Goal: Check status: Check status

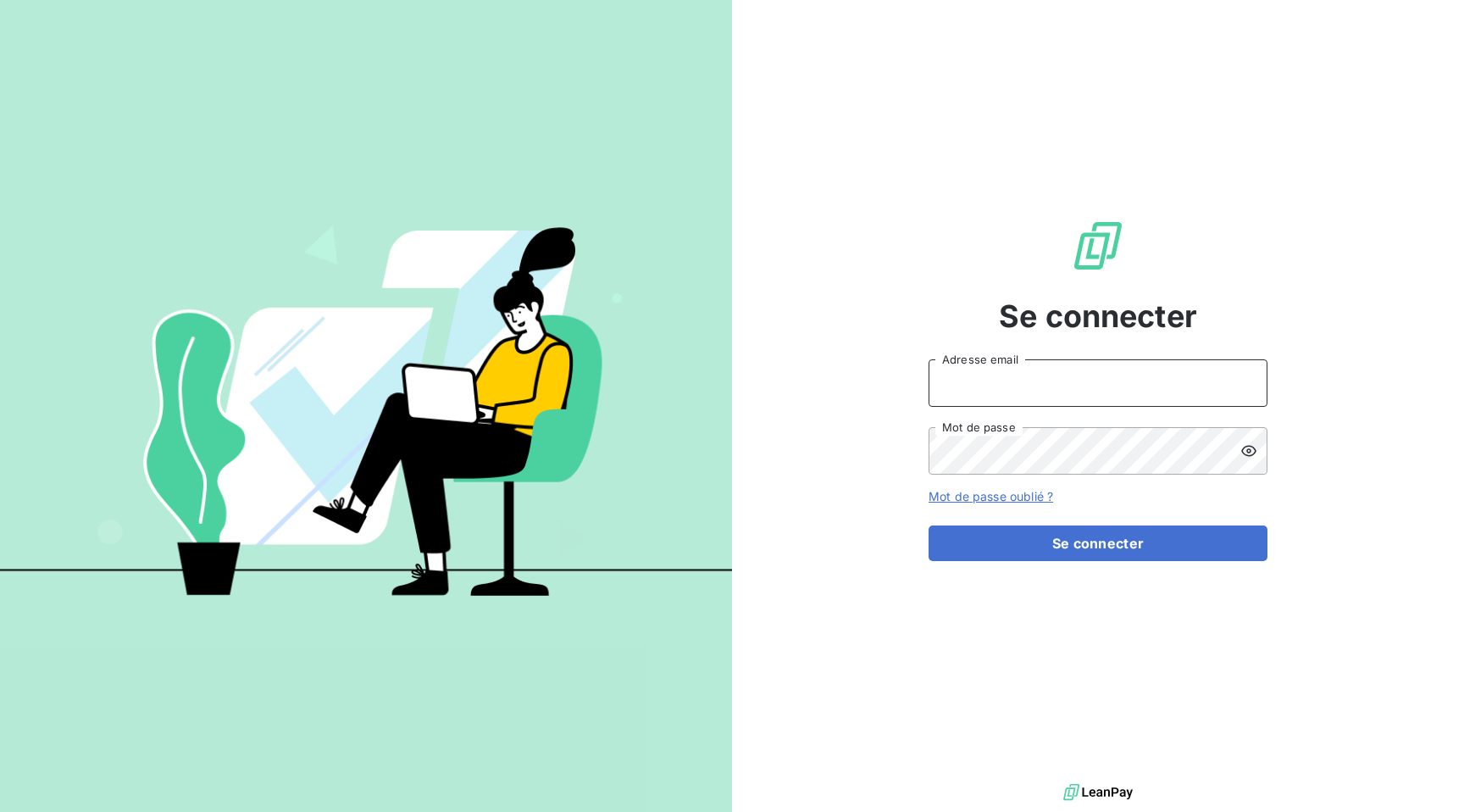
click at [992, 375] on input "Adresse email" at bounding box center [1098, 383] width 339 height 47
click at [0, 811] on com-1password-button at bounding box center [0, 812] width 0 height 0
type input "[EMAIL_ADDRESS][DOMAIN_NAME]"
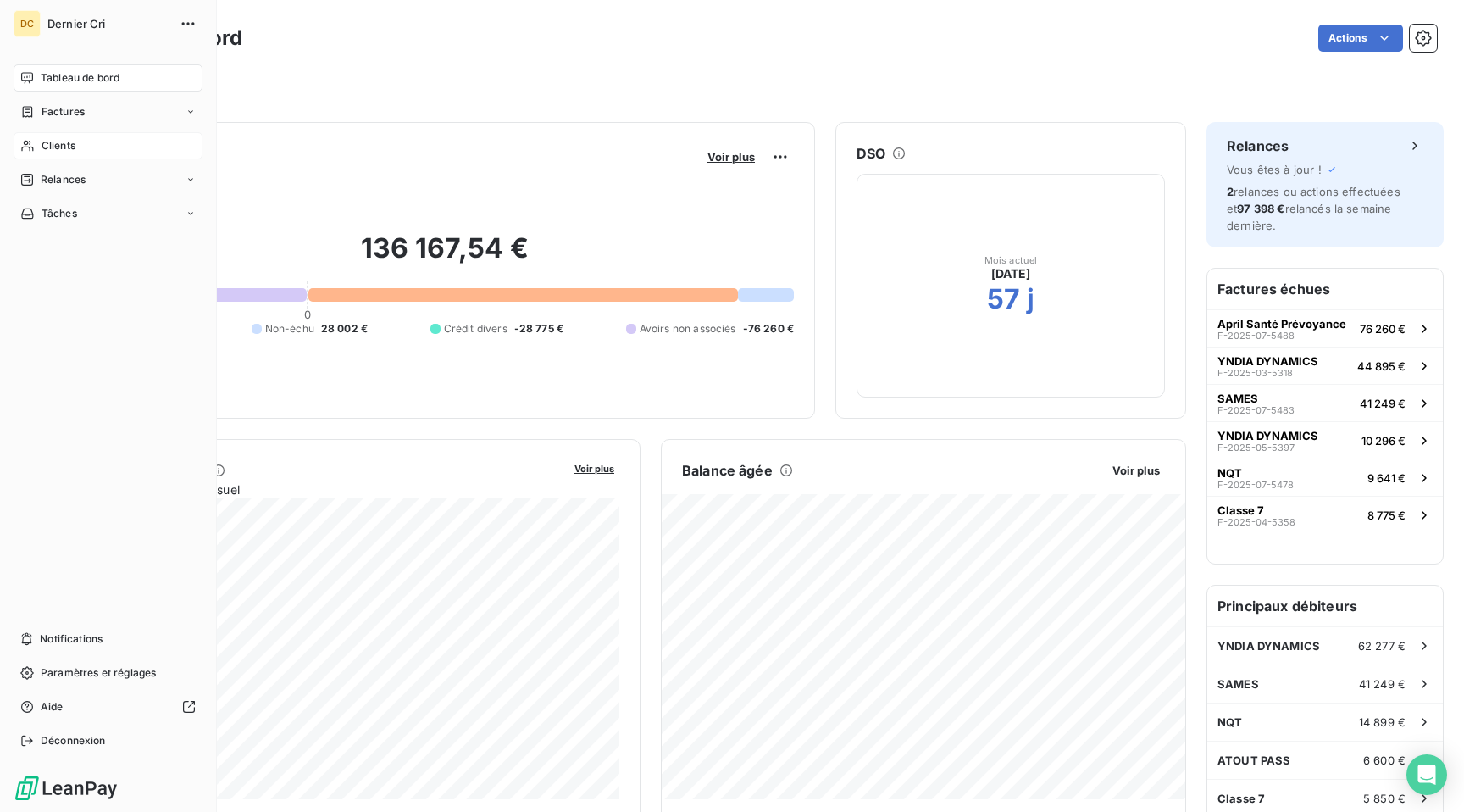
click at [68, 146] on span "Clients" at bounding box center [59, 146] width 34 height 15
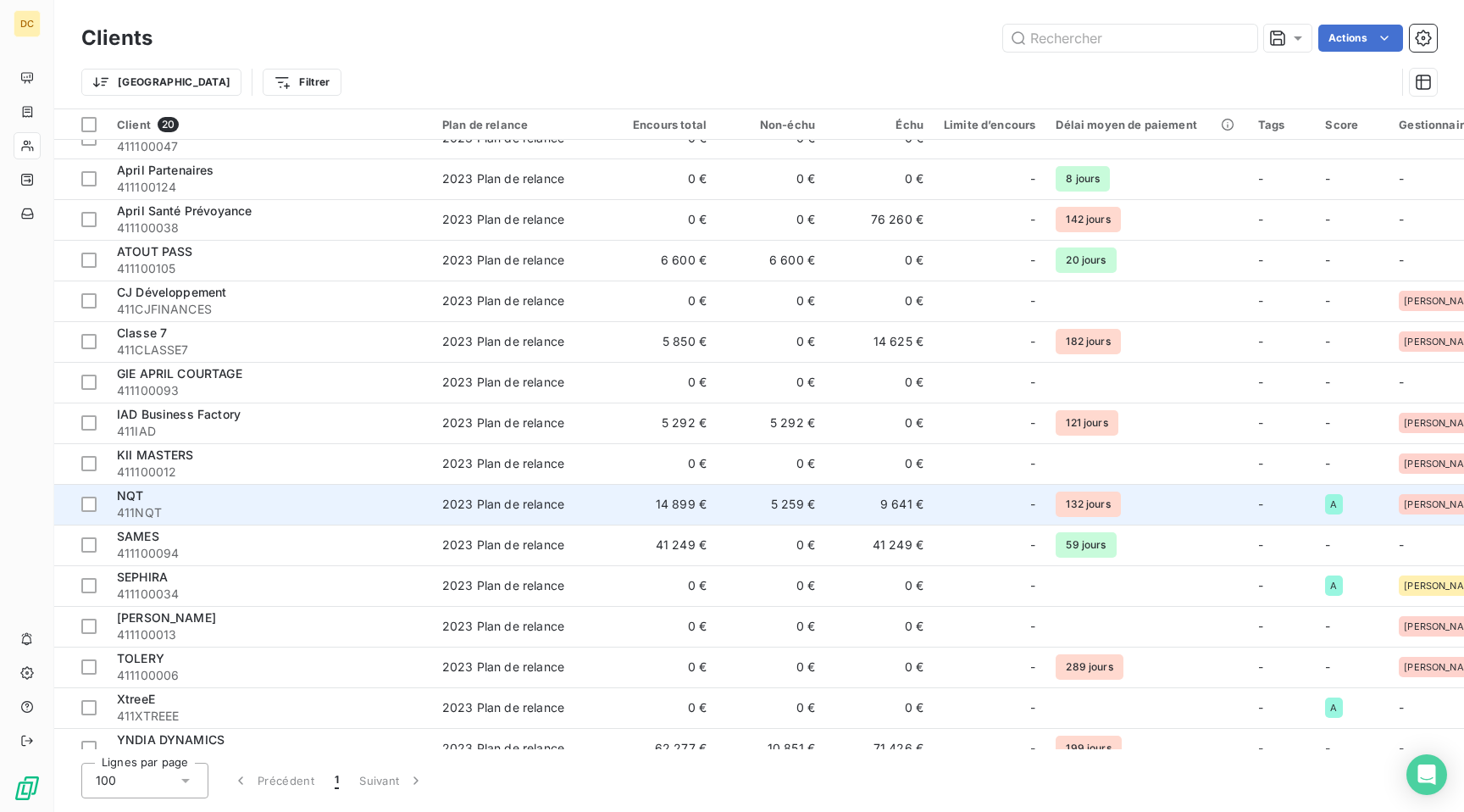
scroll to position [184, 0]
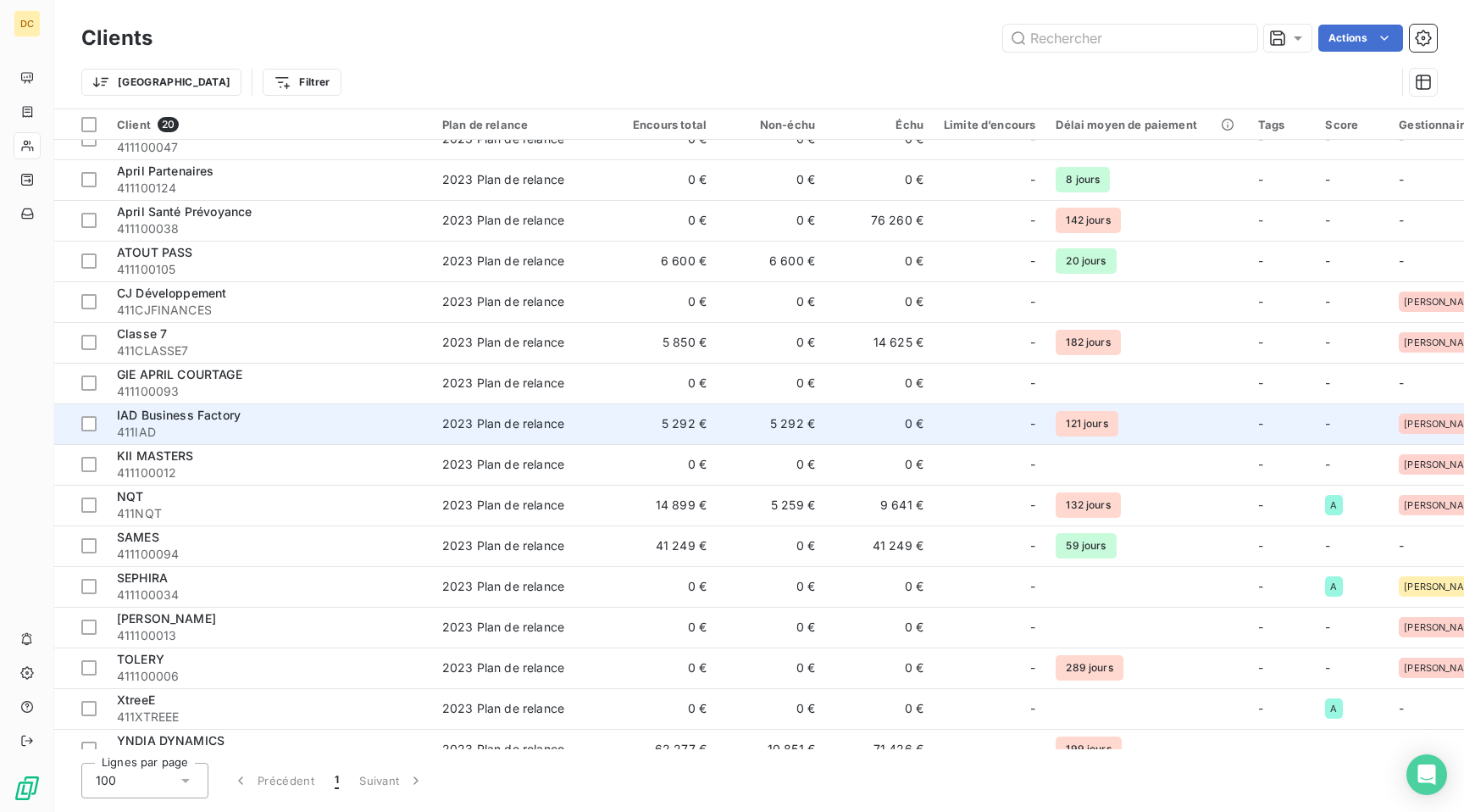
click at [289, 428] on span "411IAD" at bounding box center [270, 432] width 305 height 17
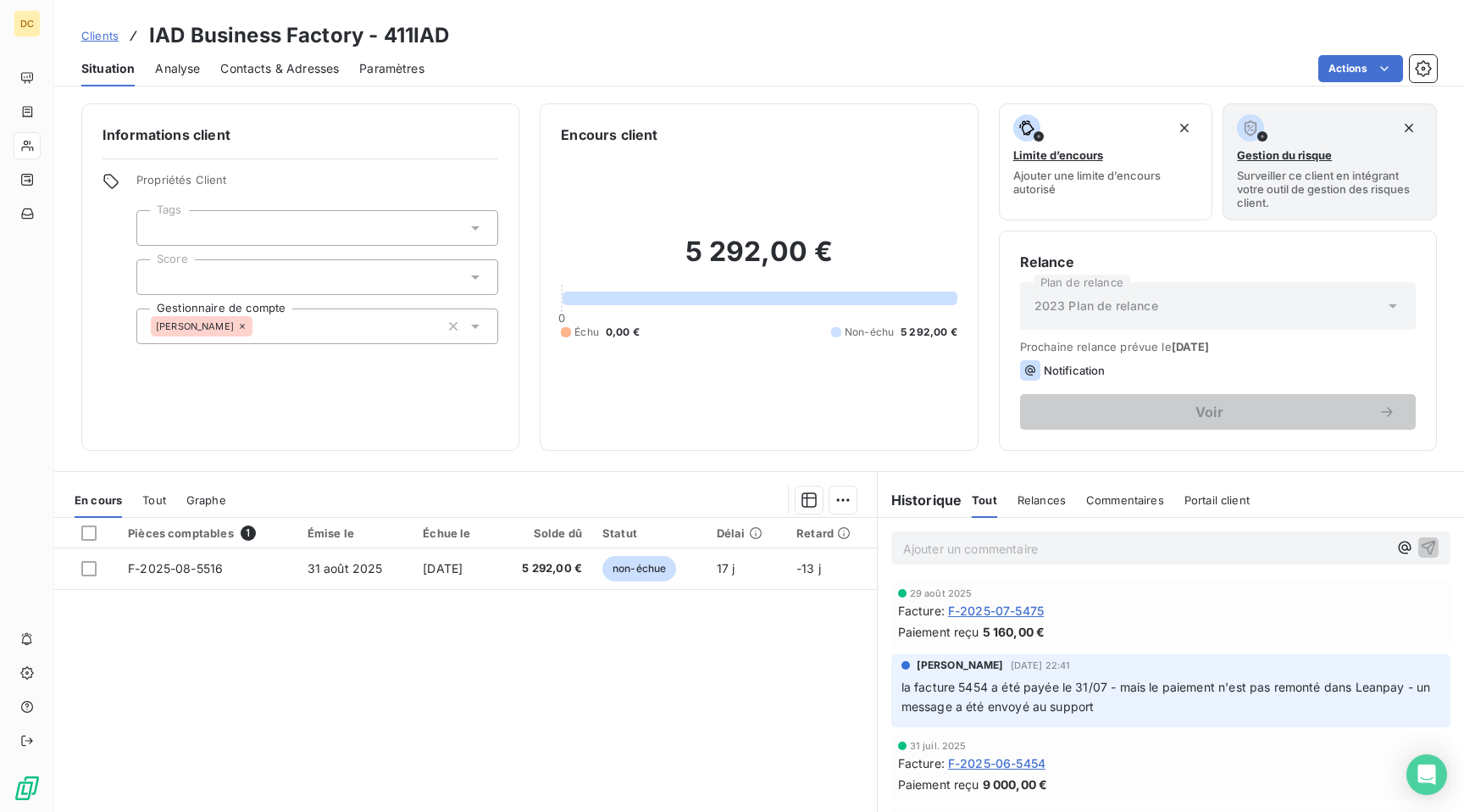
scroll to position [28, 0]
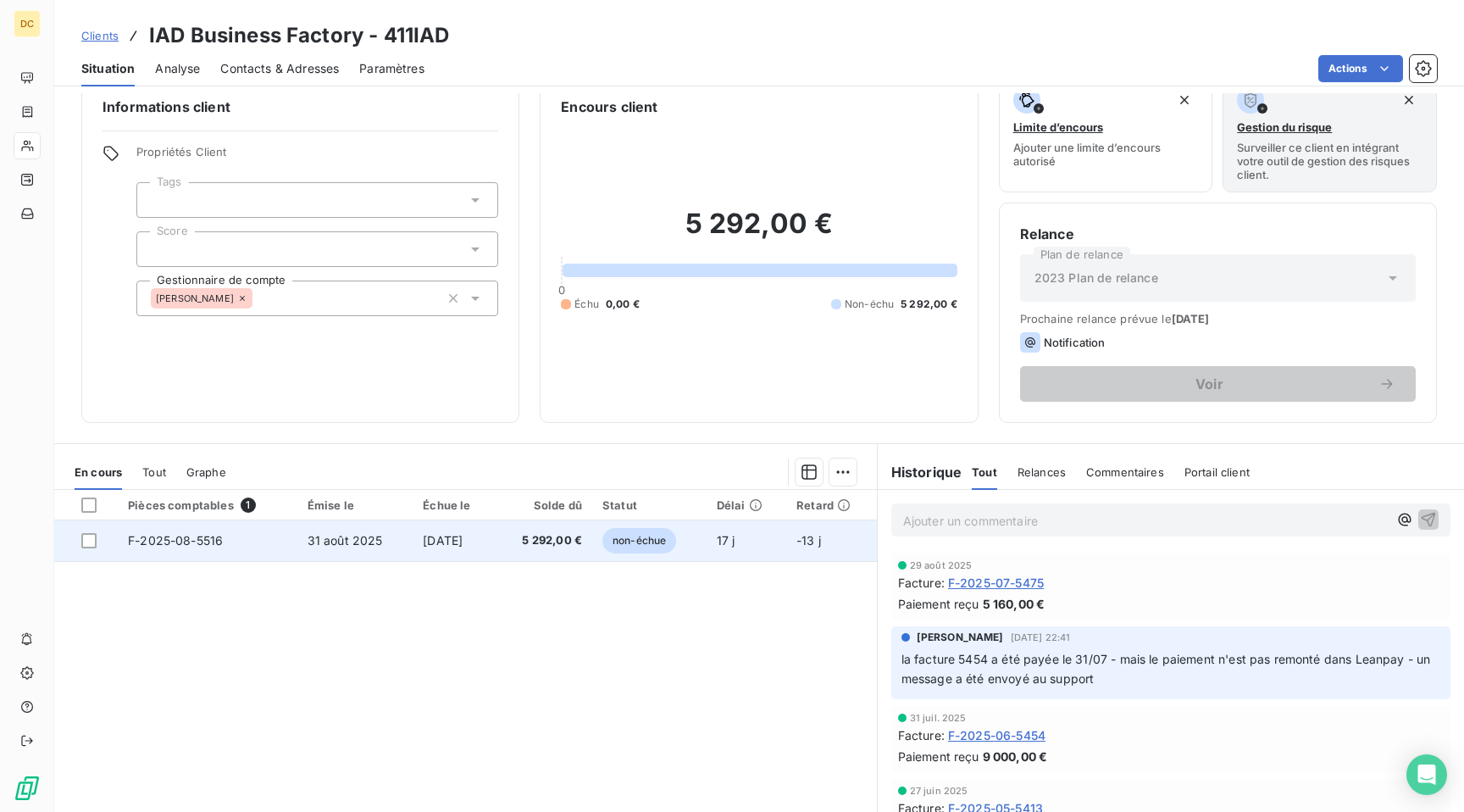
click at [201, 536] on span "F-2025-08-5516" at bounding box center [175, 539] width 95 height 14
